Goal: Task Accomplishment & Management: Use online tool/utility

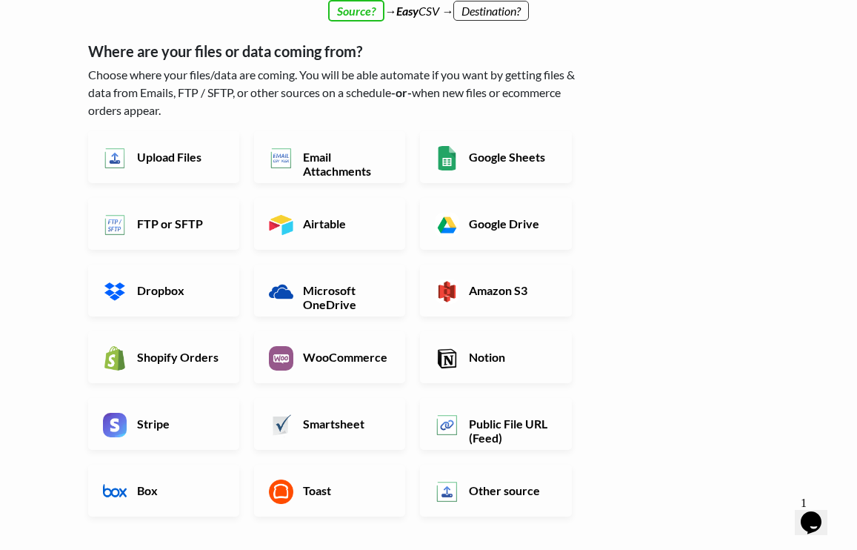
scroll to position [102, 0]
click at [147, 344] on link "Shopify Orders" at bounding box center [163, 356] width 151 height 52
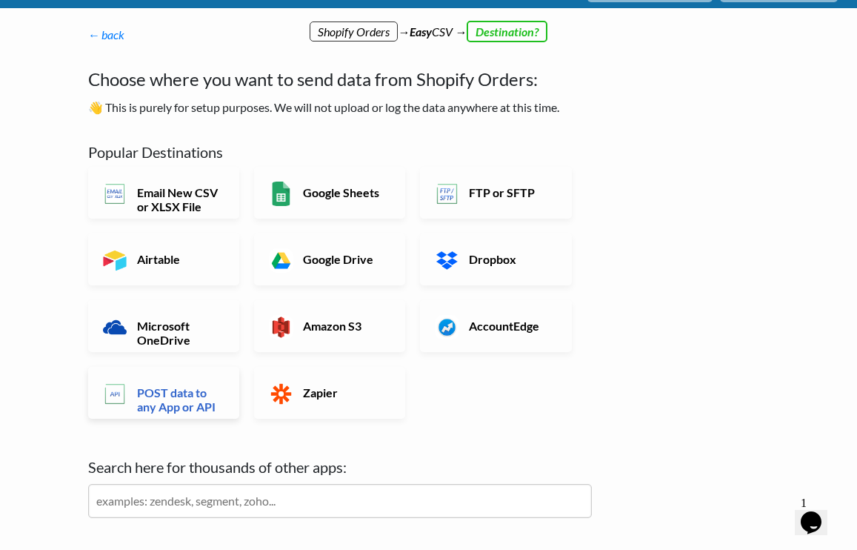
scroll to position [28, 0]
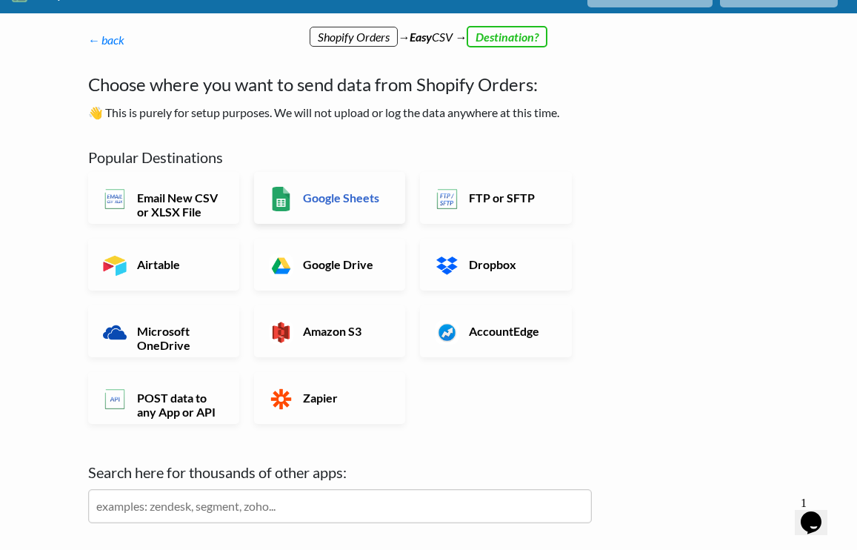
click at [326, 217] on link "Google Sheets" at bounding box center [329, 198] width 151 height 52
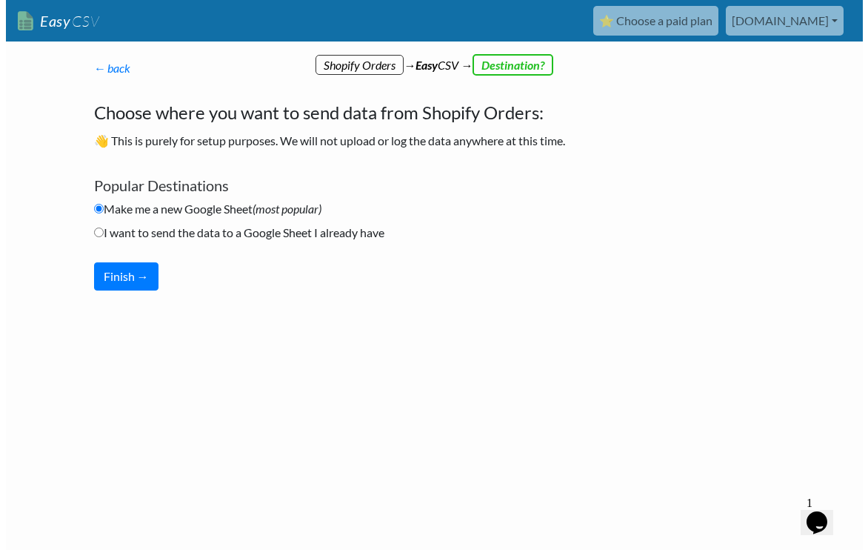
scroll to position [0, 0]
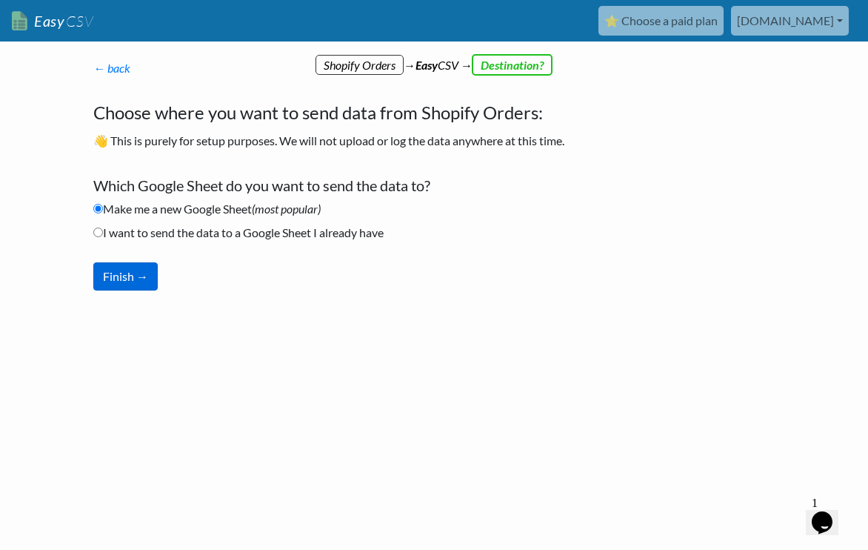
click at [132, 278] on button "Finish →" at bounding box center [125, 276] width 64 height 28
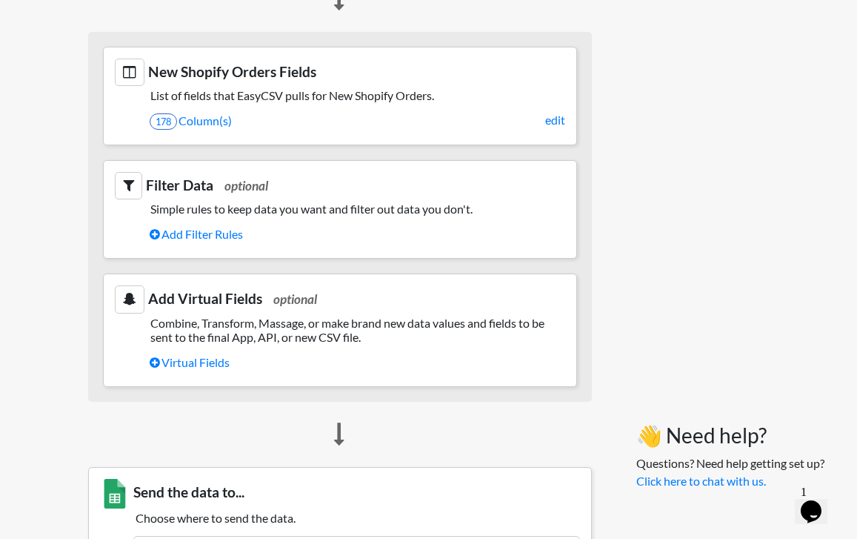
scroll to position [745, 0]
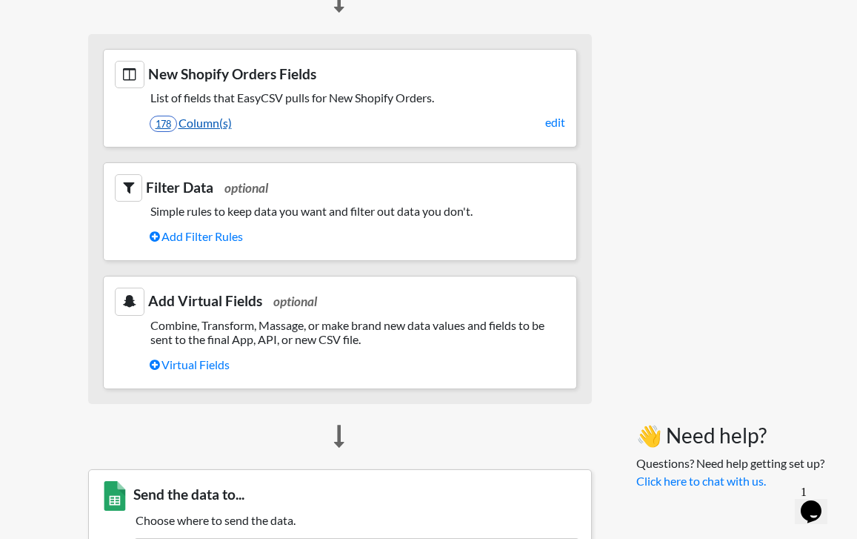
click at [216, 119] on link "178 Column(s)" at bounding box center [358, 122] width 416 height 25
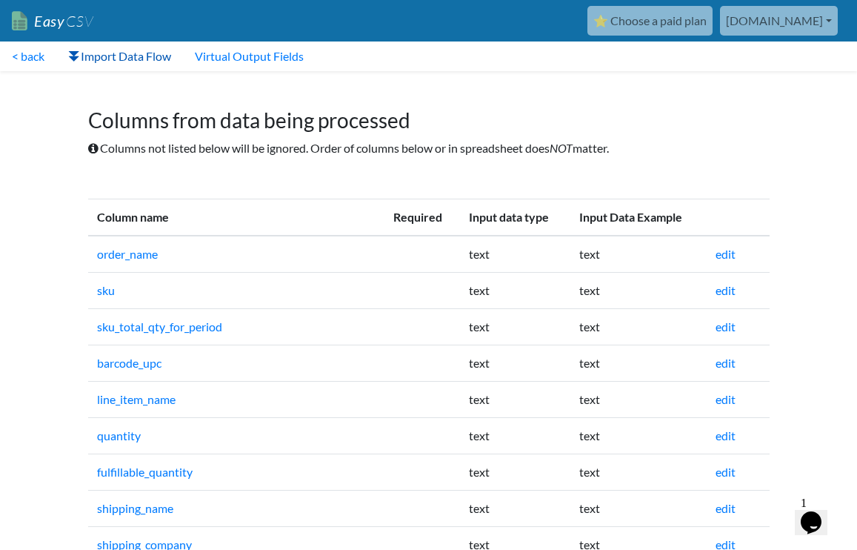
click at [145, 62] on link "Import Data Flow" at bounding box center [119, 56] width 127 height 30
